Goal: Answer question/provide support

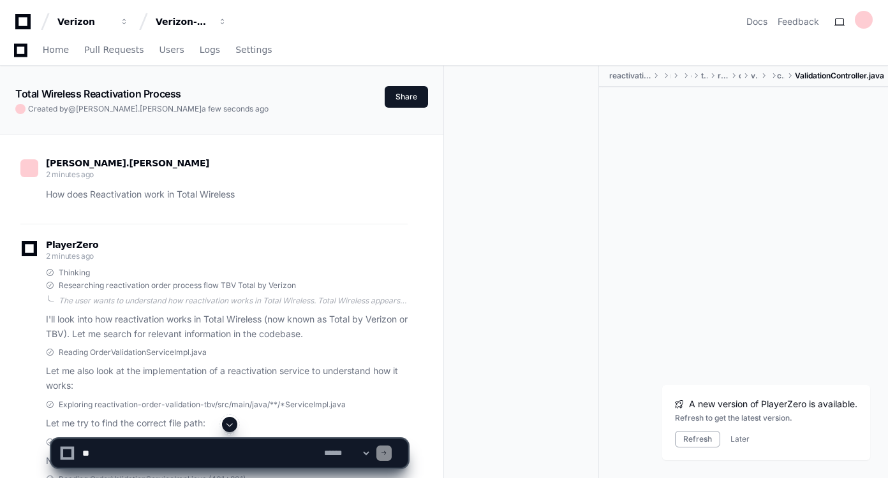
scroll to position [207, 0]
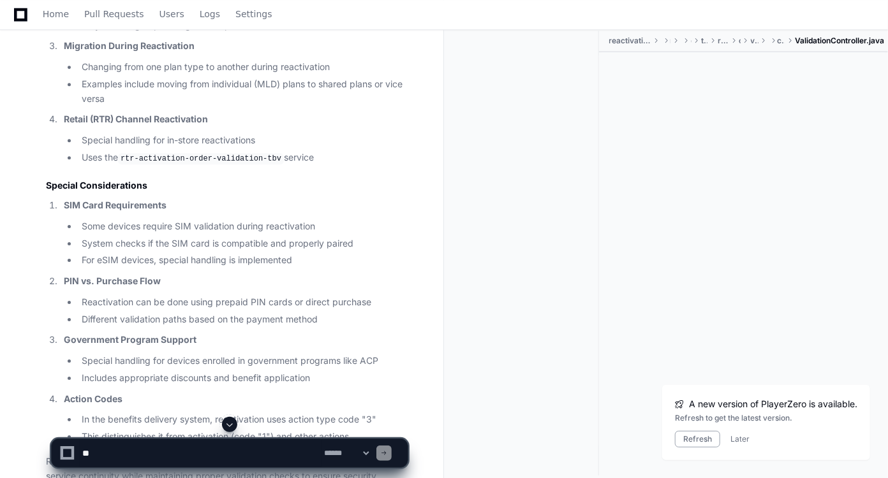
scroll to position [2030, 0]
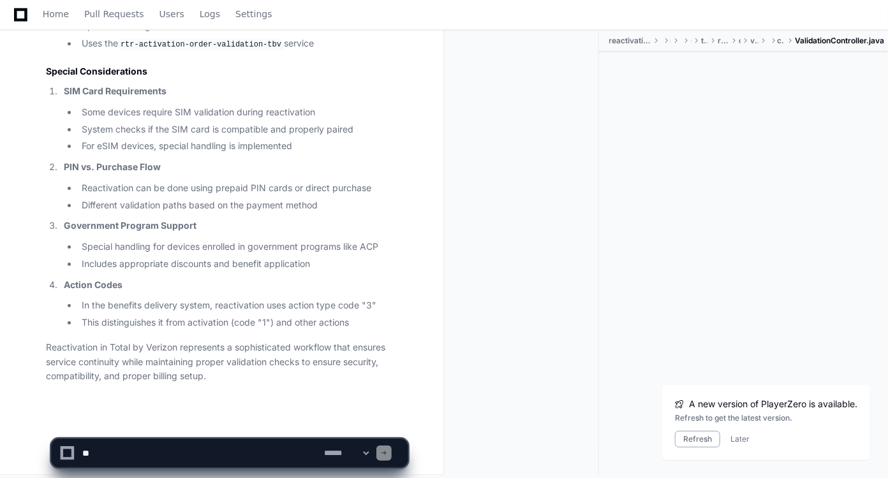
click at [175, 454] on textarea at bounding box center [201, 453] width 242 height 28
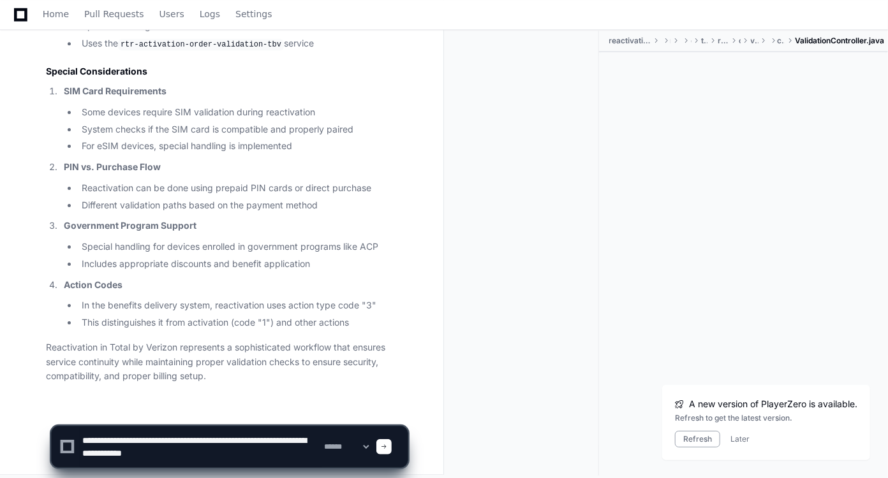
type textarea "**********"
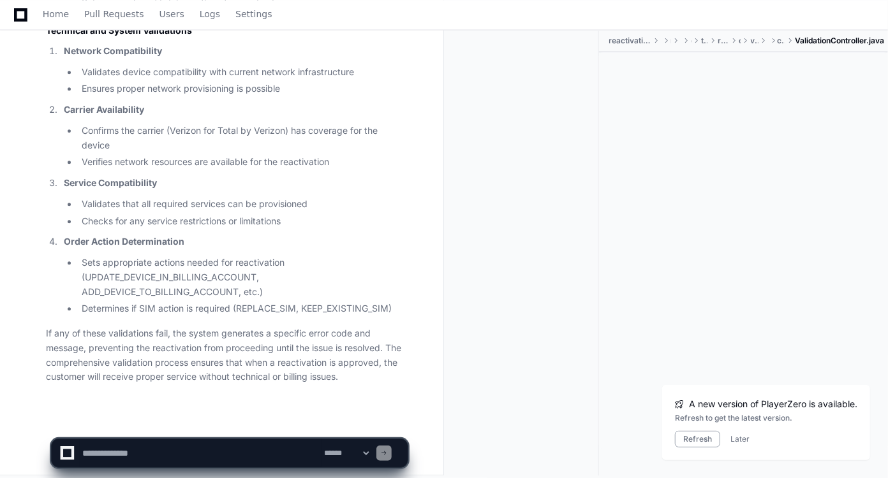
scroll to position [3980, 0]
click at [185, 455] on textarea at bounding box center [201, 453] width 242 height 28
click at [193, 455] on textarea at bounding box center [201, 453] width 242 height 28
click at [295, 454] on textarea at bounding box center [201, 453] width 242 height 28
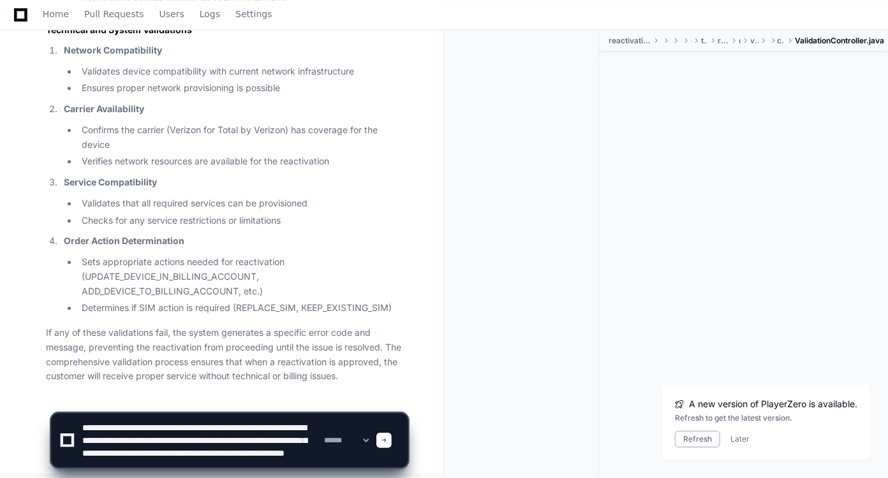
scroll to position [17, 0]
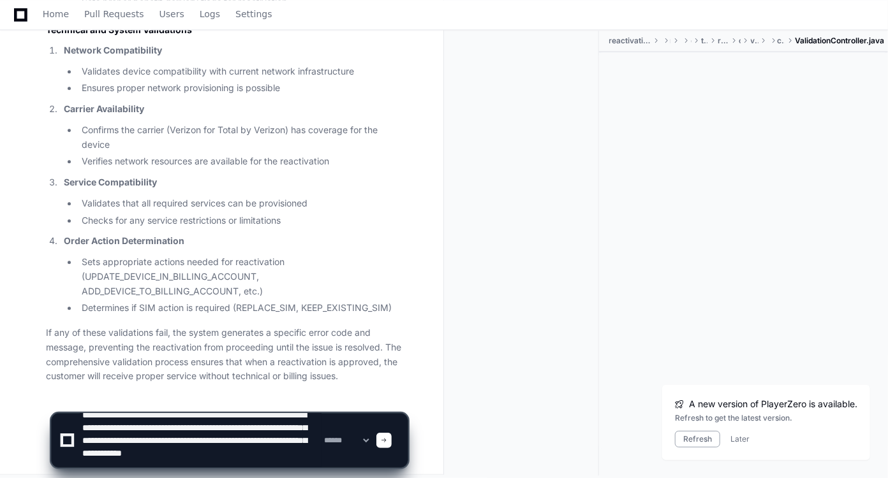
type textarea "**********"
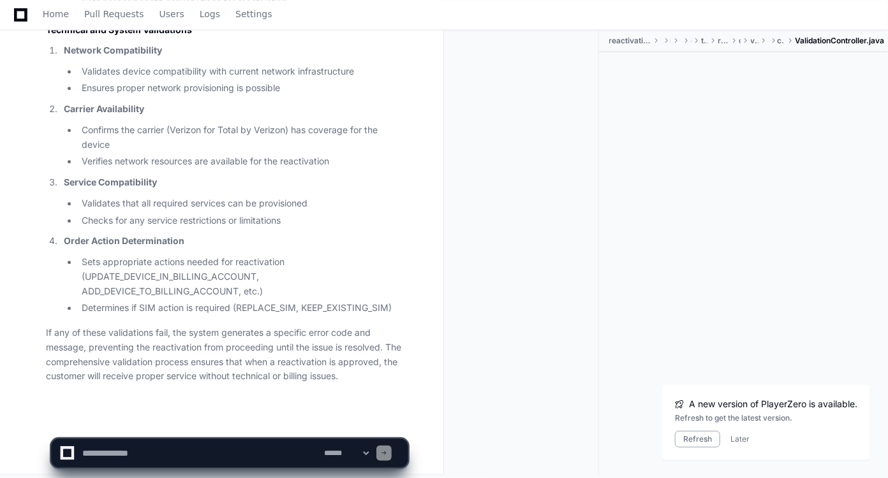
scroll to position [0, 0]
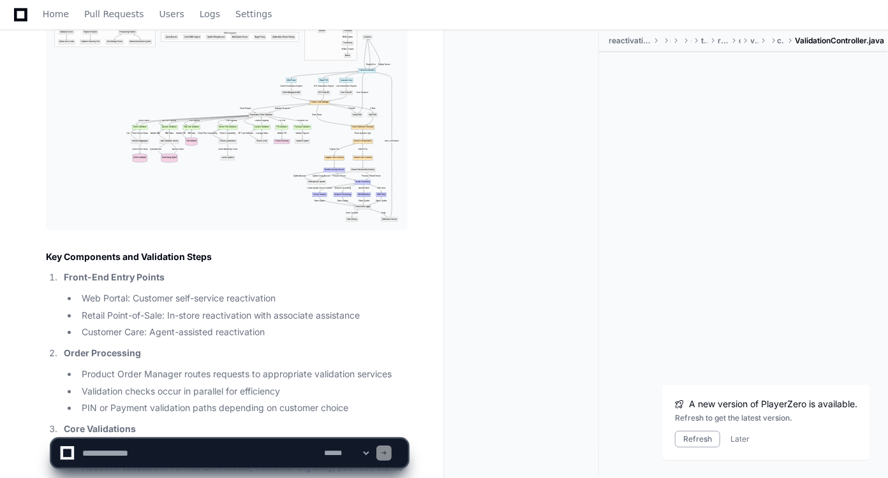
scroll to position [4852, 0]
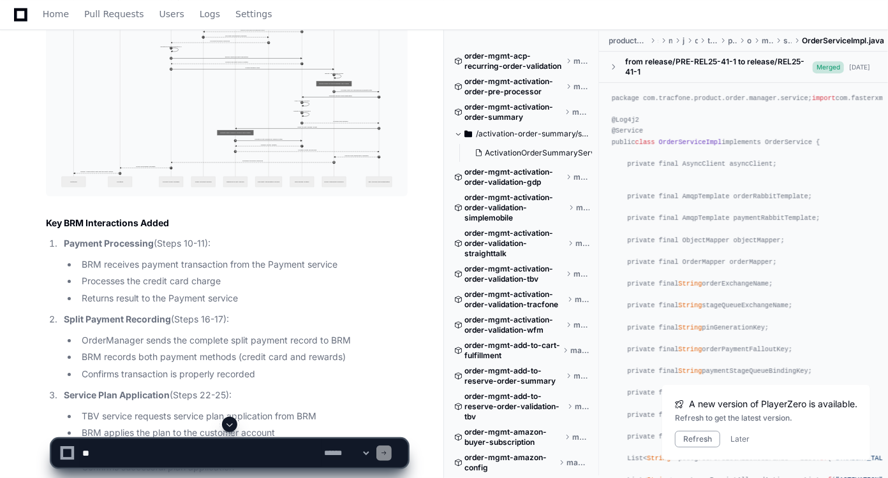
scroll to position [24030, 0]
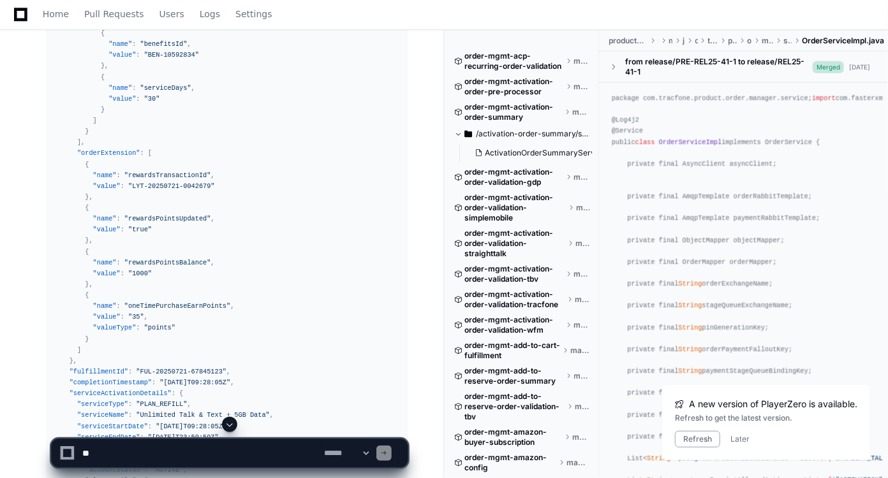
scroll to position [0, 0]
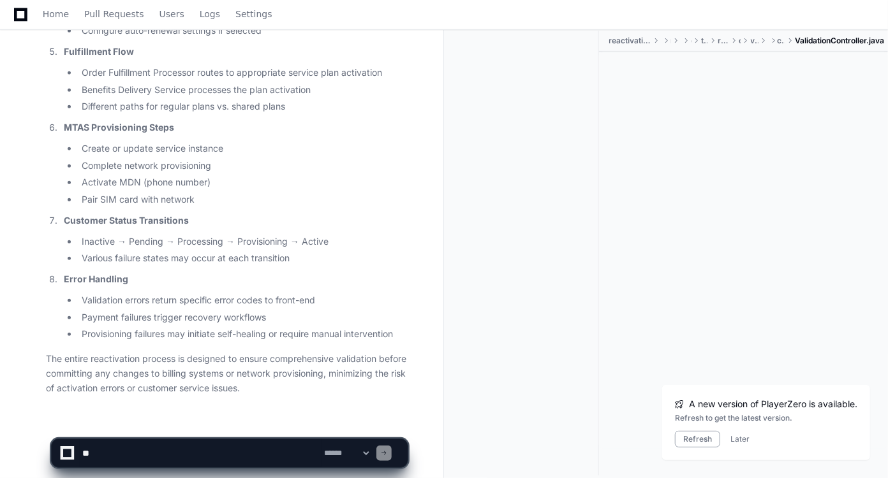
scroll to position [5261, 0]
